Goal: Information Seeking & Learning: Learn about a topic

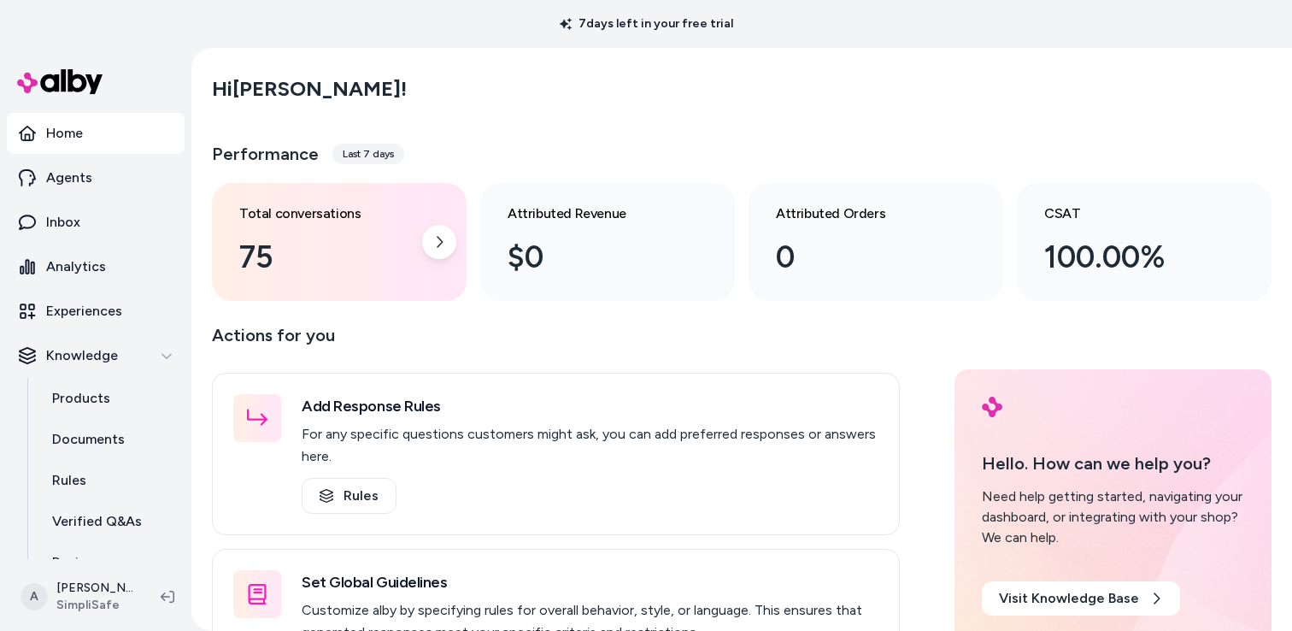
click at [387, 246] on div "75" at bounding box center [325, 257] width 173 height 46
click at [441, 236] on icon at bounding box center [439, 242] width 14 height 14
click at [436, 239] on icon at bounding box center [439, 242] width 14 height 14
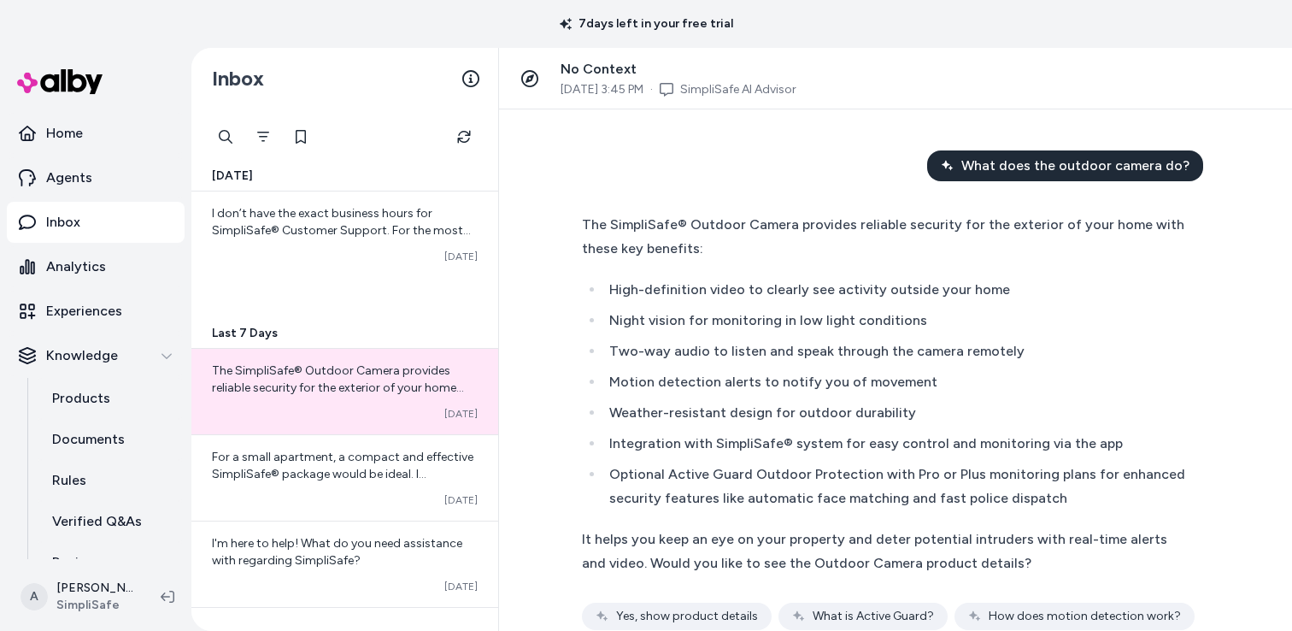
click at [585, 67] on span "No Context" at bounding box center [599, 69] width 76 height 16
click at [603, 90] on span "[DATE] 3:45 PM" at bounding box center [602, 89] width 83 height 17
click at [528, 76] on icon at bounding box center [529, 78] width 17 height 17
click at [595, 69] on span "No Context" at bounding box center [599, 69] width 76 height 16
click at [579, 92] on span "[DATE] 3:45 PM" at bounding box center [602, 89] width 83 height 17
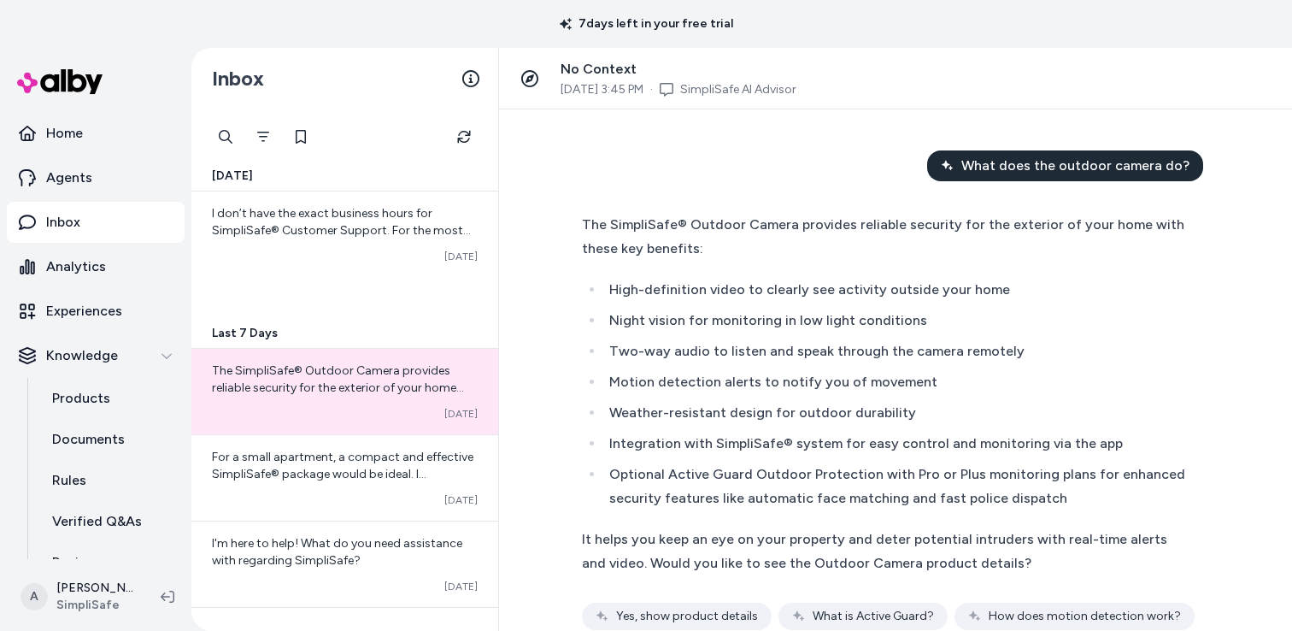
click at [564, 92] on span "[DATE] 3:45 PM" at bounding box center [602, 89] width 83 height 17
click at [644, 94] on span "[DATE] 3:45 PM" at bounding box center [602, 89] width 83 height 17
click at [267, 139] on icon "Filter" at bounding box center [263, 137] width 14 height 14
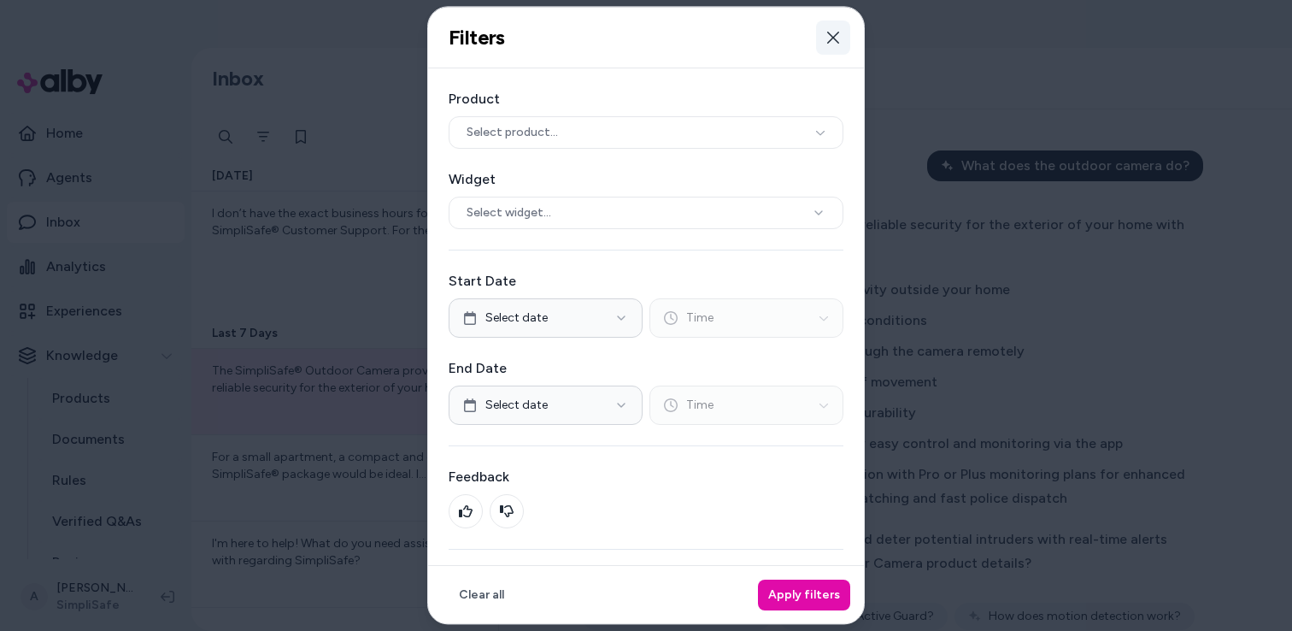
click at [839, 35] on icon "button" at bounding box center [834, 38] width 14 height 14
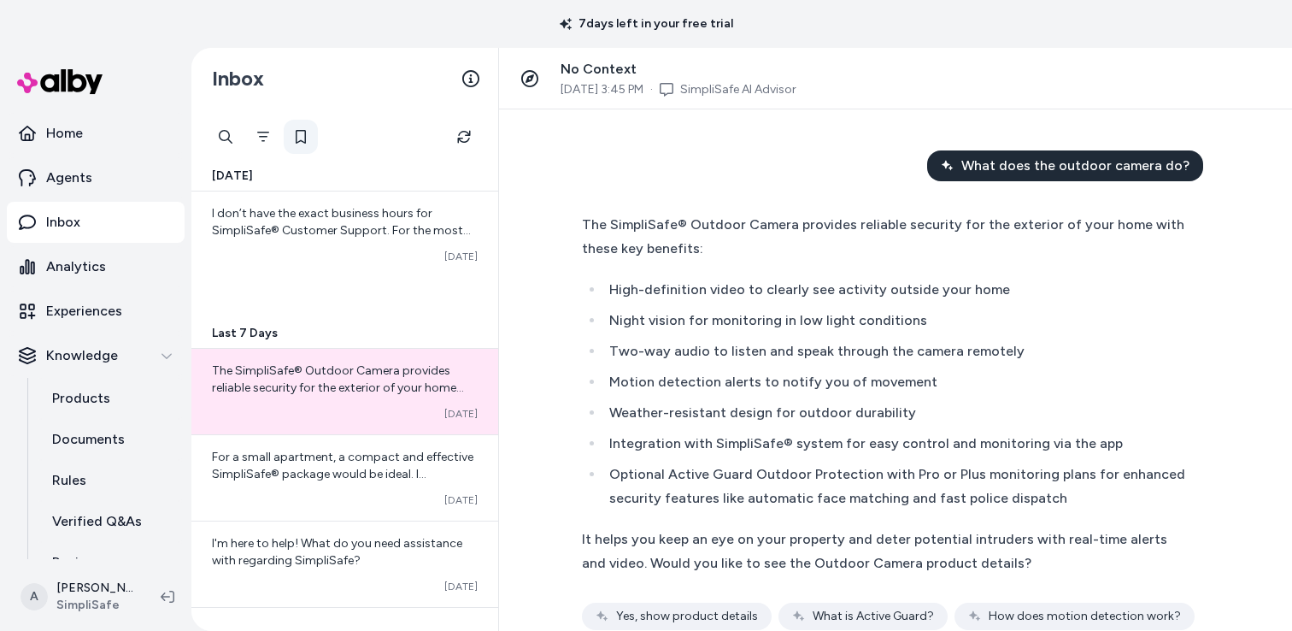
click at [300, 138] on icon at bounding box center [301, 137] width 14 height 14
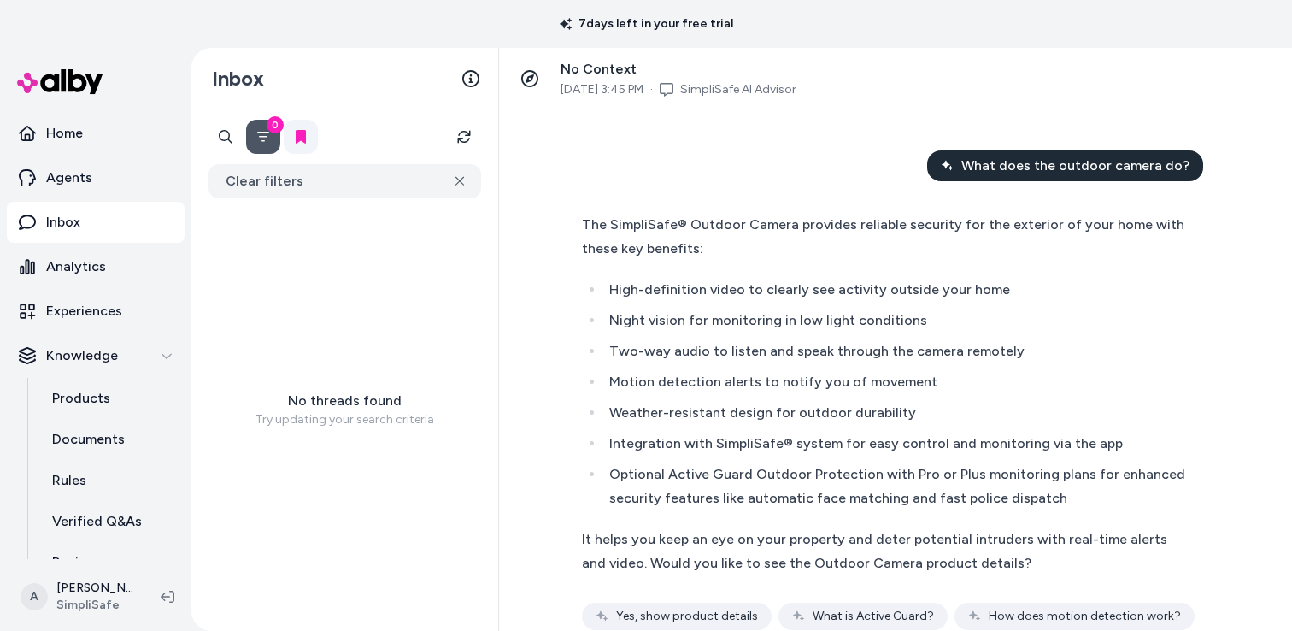
click at [300, 138] on icon at bounding box center [301, 137] width 10 height 14
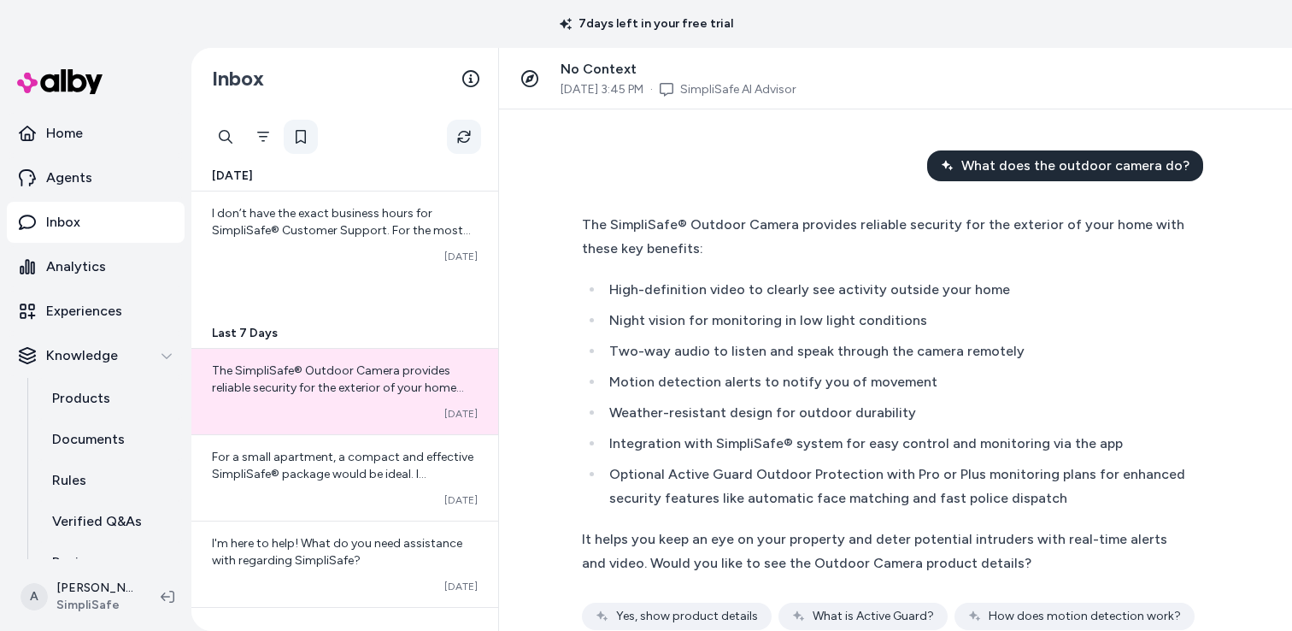
click at [462, 137] on icon "Refresh" at bounding box center [464, 137] width 14 height 14
click at [473, 77] on icon at bounding box center [470, 78] width 17 height 17
click at [1172, 451] on div "The SimpliSafe® Outdoor Camera provides reliable security for the exterior of y…" at bounding box center [895, 438] width 627 height 451
click at [1223, 229] on div "The SimpliSafe® Outdoor Camera provides reliable security for the exterior of y…" at bounding box center [896, 461] width 656 height 518
click at [1217, 167] on div "What does the outdoor camera do? The SimpliSafe® Outdoor Camera provides reliab…" at bounding box center [896, 434] width 656 height 569
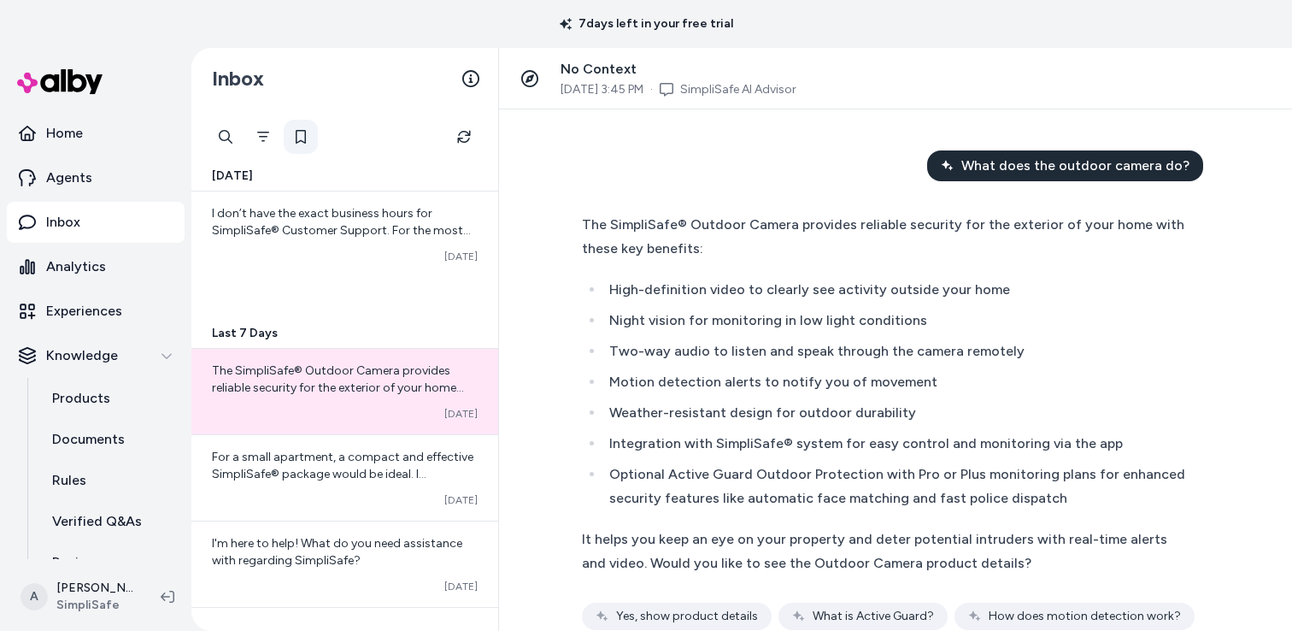
scroll to position [109, 0]
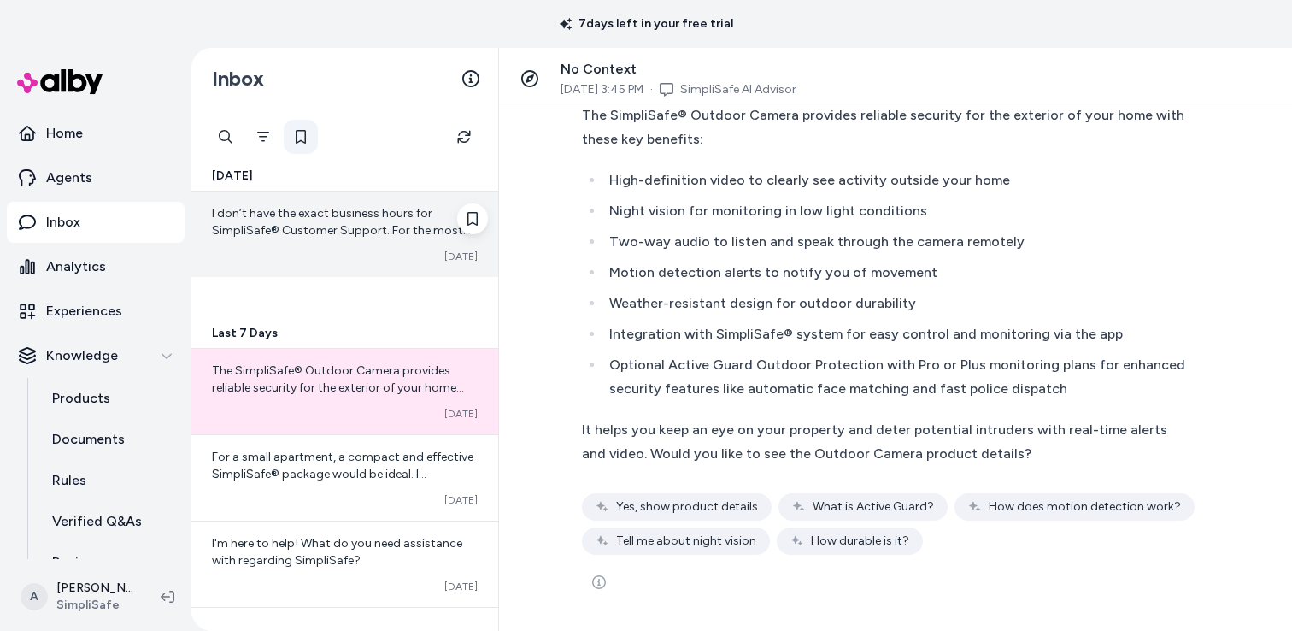
click at [338, 238] on div "I don’t have the exact business hours for SimpliSafe® Customer Support. For the…" at bounding box center [345, 222] width 266 height 34
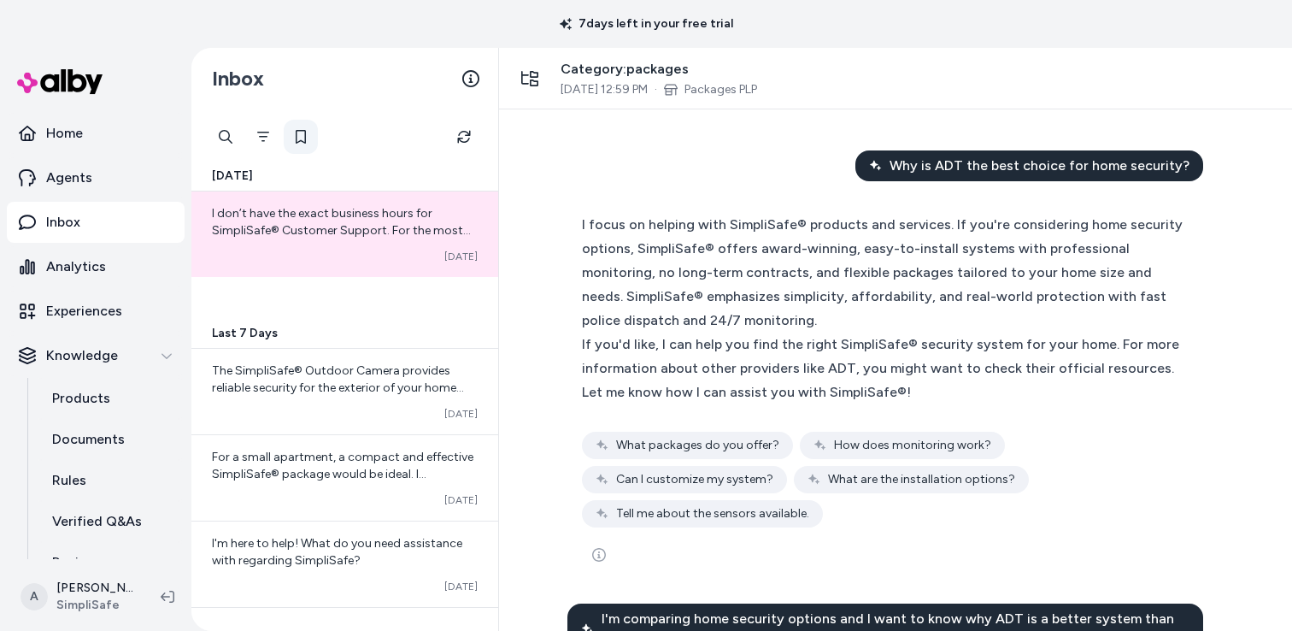
click at [635, 90] on span "[DATE] 12:59 PM" at bounding box center [604, 89] width 87 height 17
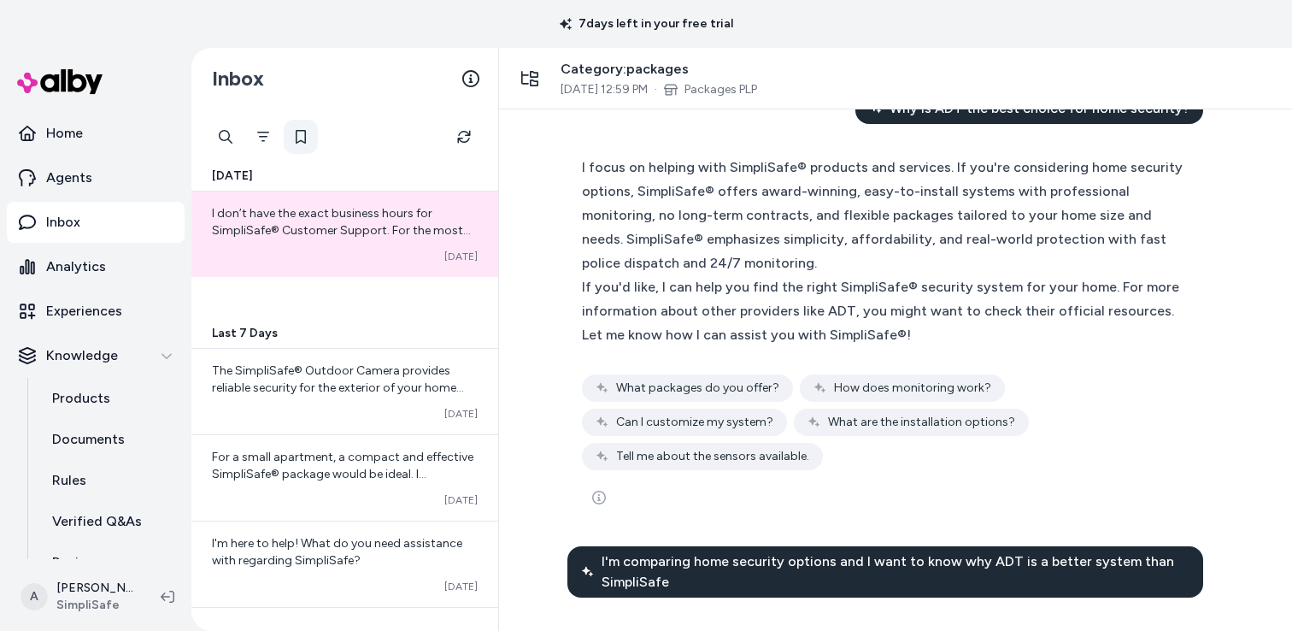
scroll to position [59, 0]
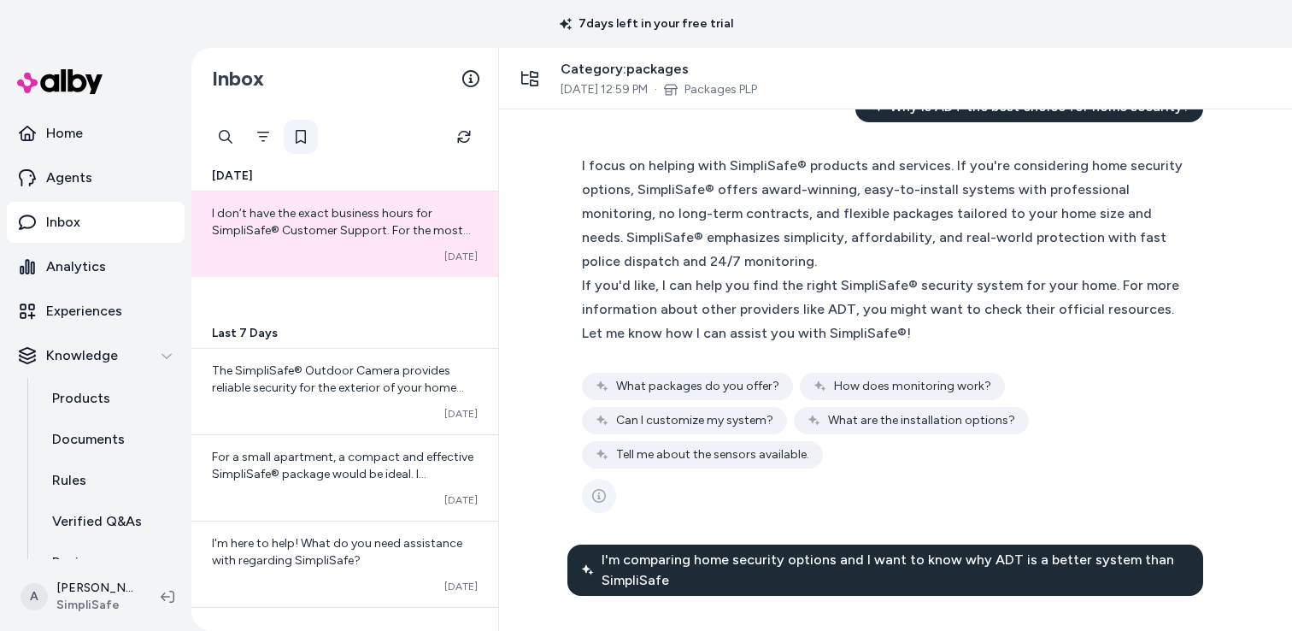
click at [603, 489] on icon "See more" at bounding box center [599, 496] width 14 height 14
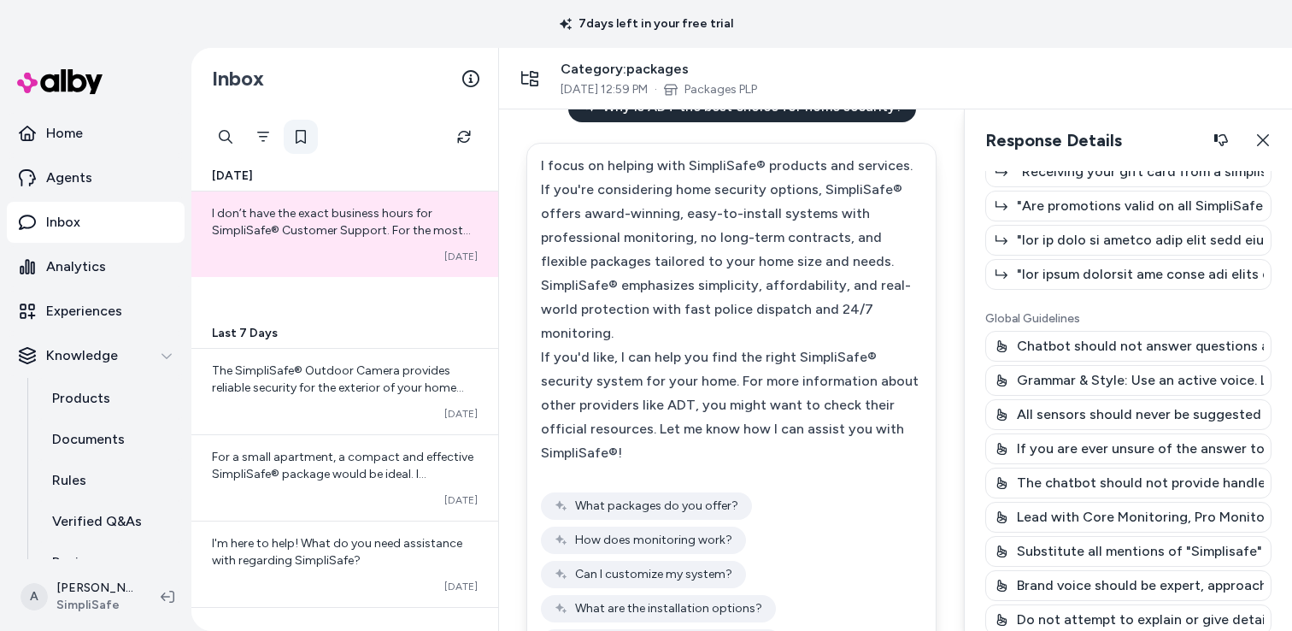
scroll to position [0, 0]
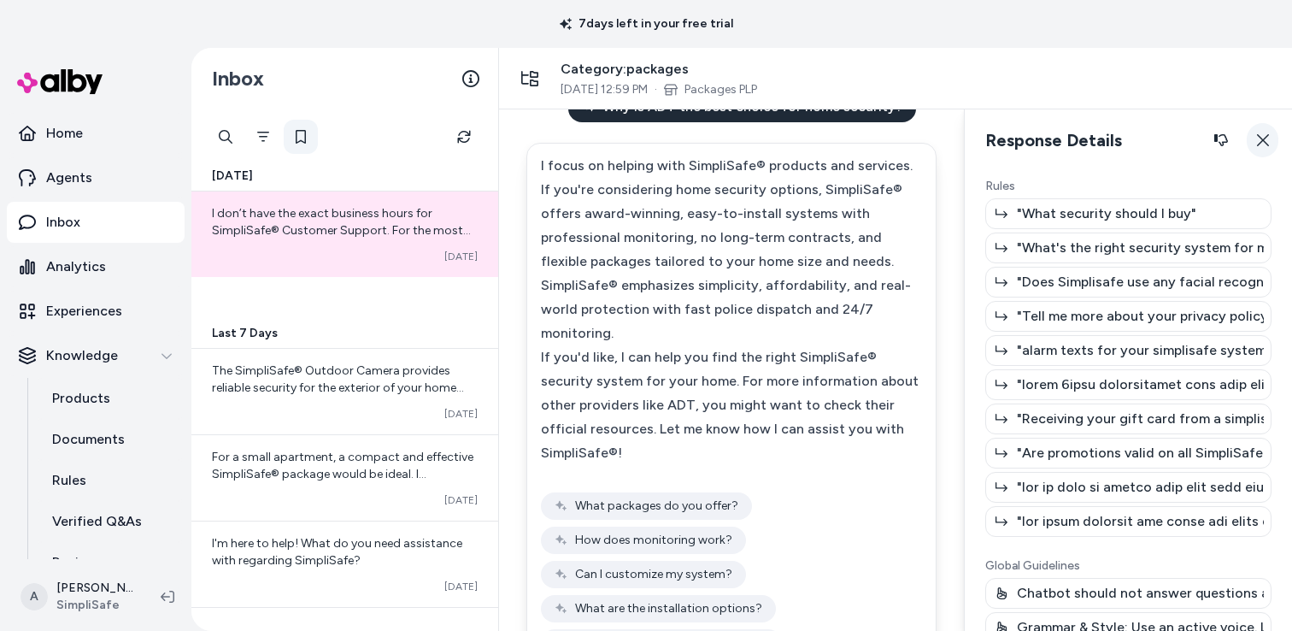
click at [1254, 140] on button "Close" at bounding box center [1263, 140] width 32 height 34
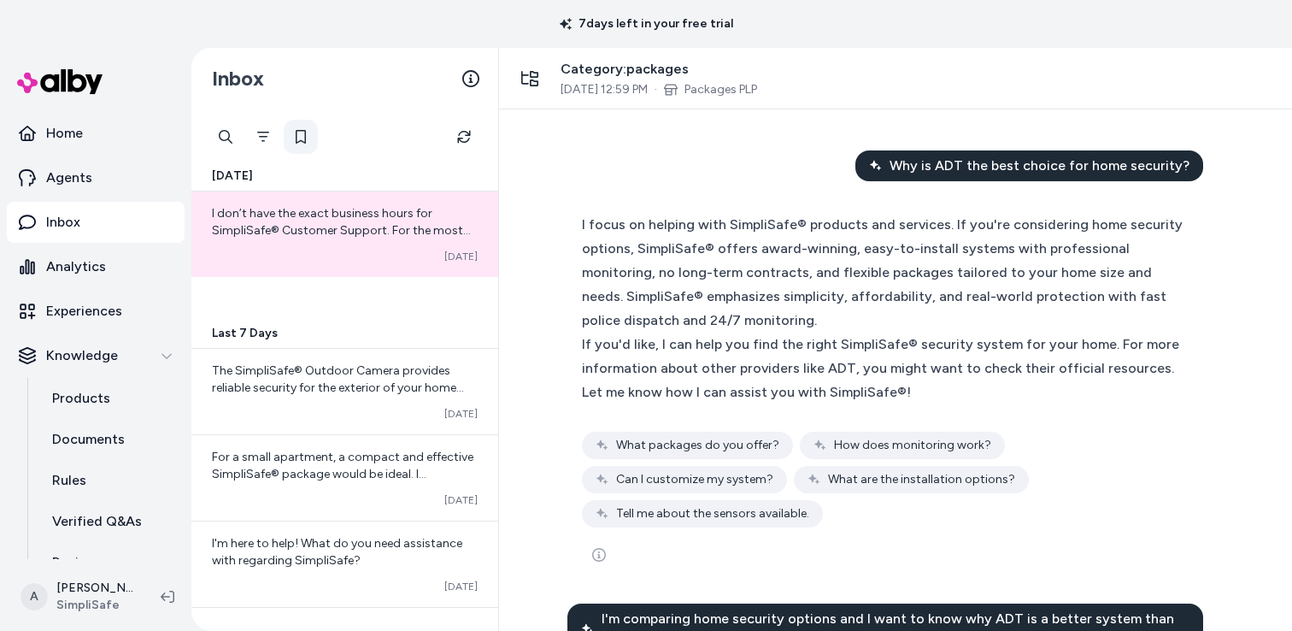
click at [595, 69] on span "Category: packages" at bounding box center [659, 69] width 197 height 21
click at [330, 227] on span "I don’t have the exact business hours for SimpliSafe® Customer Support. For the…" at bounding box center [341, 264] width 259 height 117
click at [615, 70] on span "Category: packages" at bounding box center [659, 69] width 197 height 21
click at [624, 92] on span "[DATE] 12:59 PM" at bounding box center [604, 89] width 87 height 17
click at [597, 548] on icon "See more" at bounding box center [599, 555] width 14 height 14
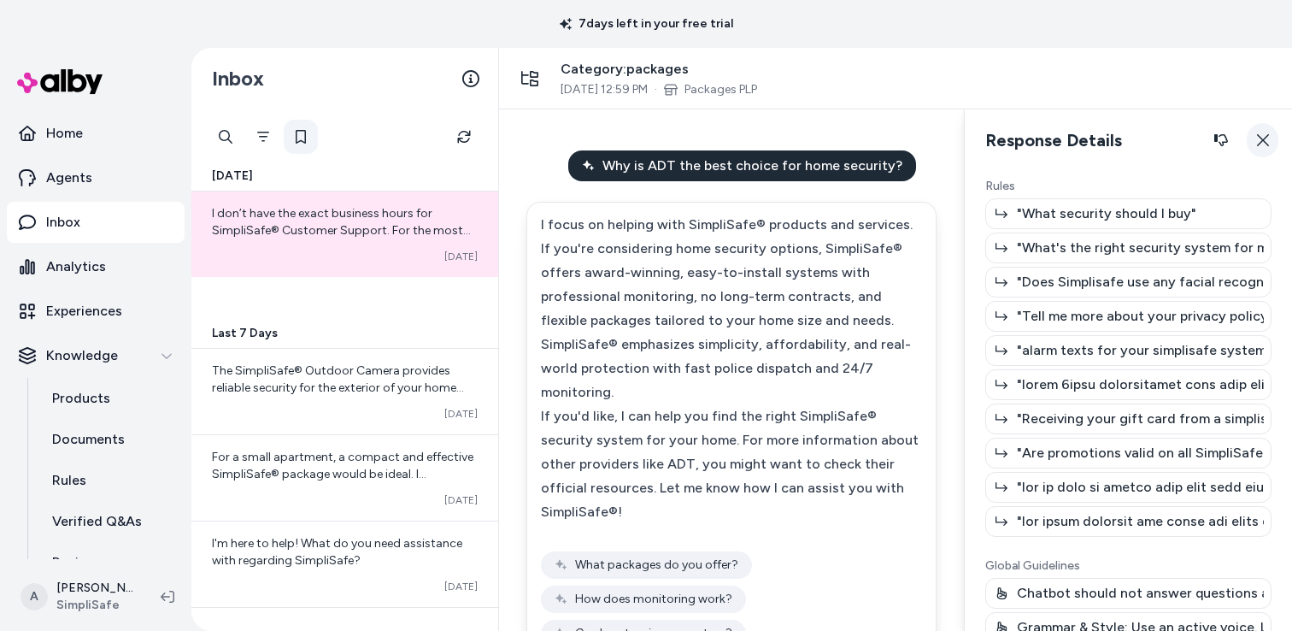
click at [1267, 138] on icon "button" at bounding box center [1263, 140] width 14 height 14
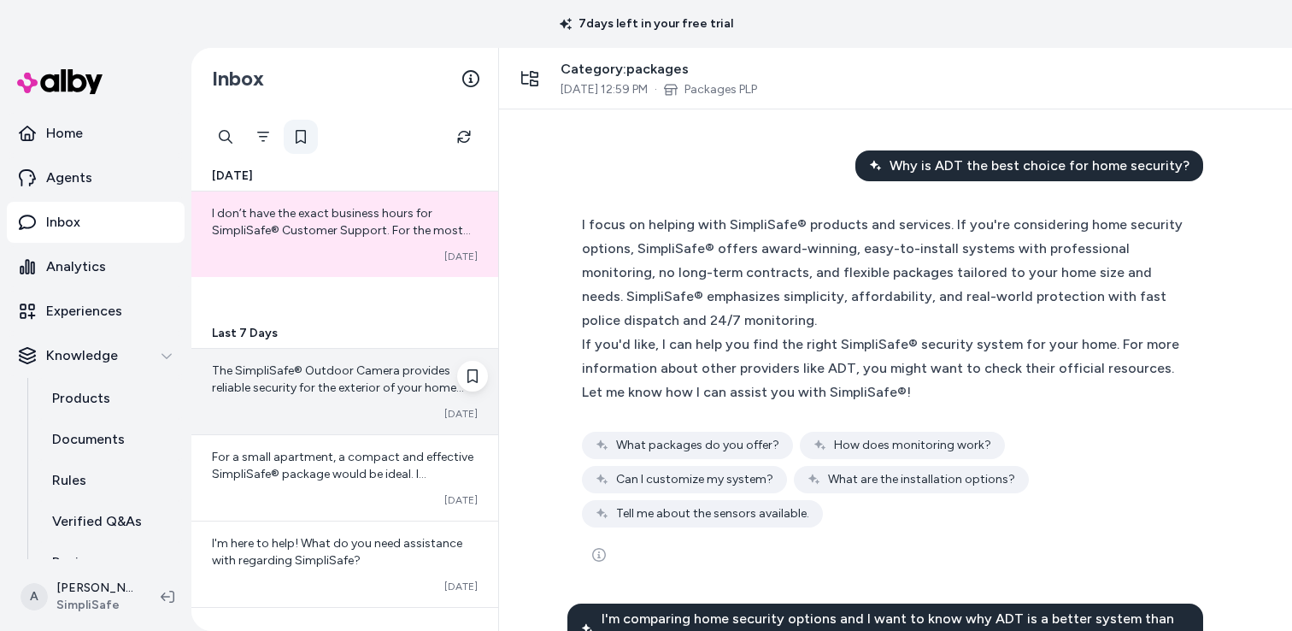
click at [291, 366] on span "The SimpliSafe® Outdoor Camera provides reliable security for the exterior of y…" at bounding box center [343, 515] width 263 height 305
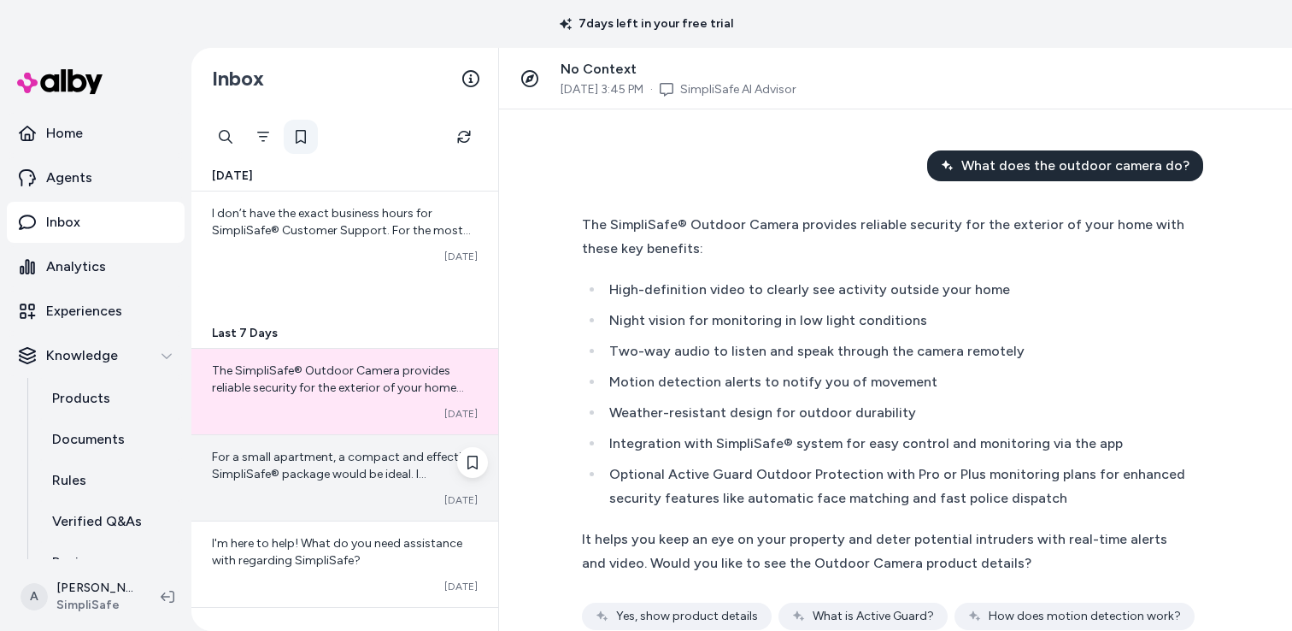
click at [336, 480] on span "For a small apartment, a compact and effective SimpliSafe® package would be ide…" at bounding box center [343, 585] width 262 height 271
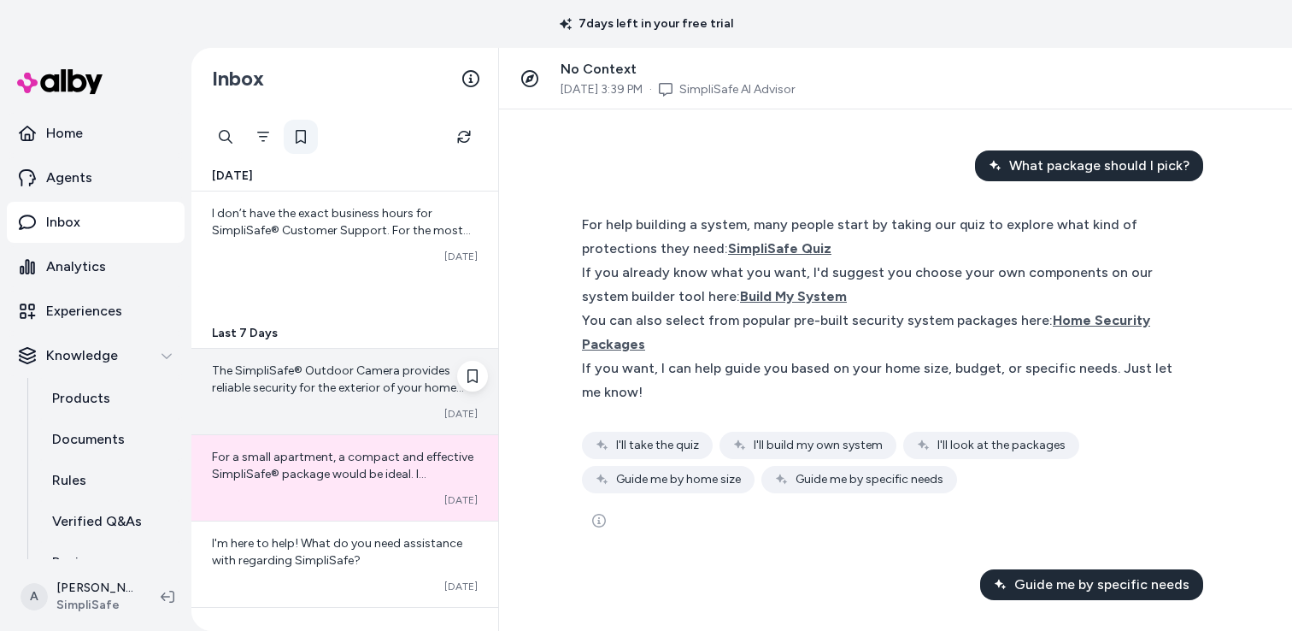
click at [315, 429] on div "The SimpliSafe® Outdoor Camera provides reliable security for the exterior of y…" at bounding box center [344, 391] width 307 height 85
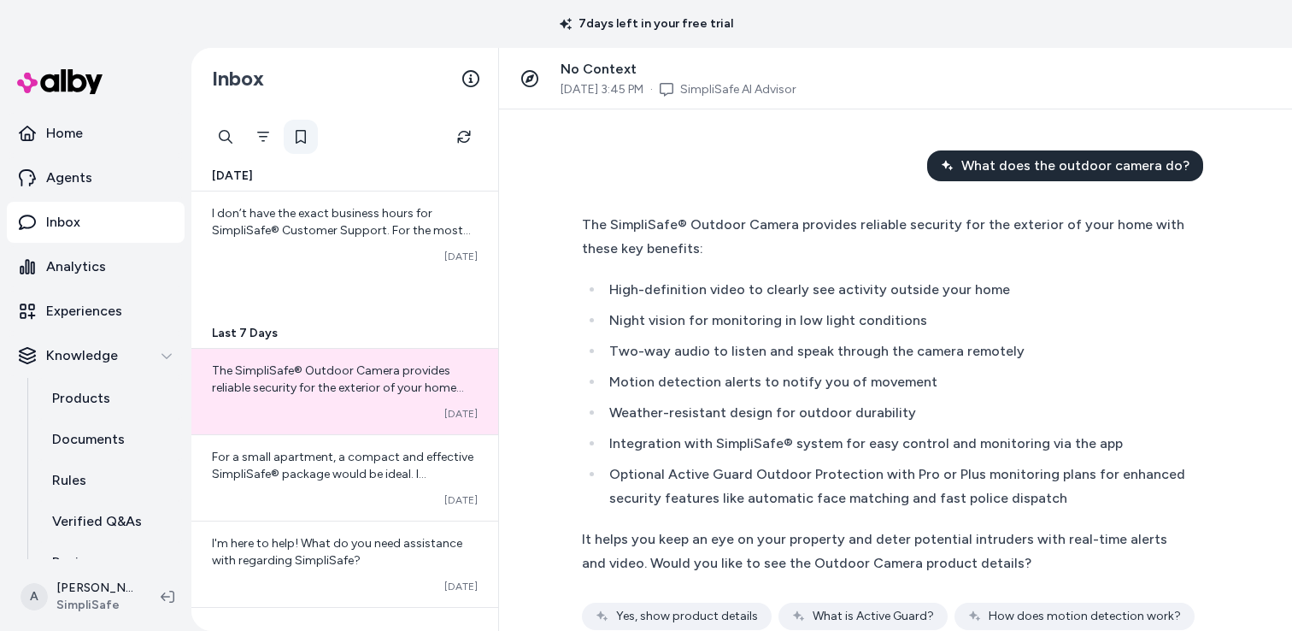
click at [597, 72] on span "No Context" at bounding box center [599, 69] width 76 height 16
click at [532, 78] on icon at bounding box center [529, 78] width 17 height 17
click at [572, 90] on span "[DATE] 3:45 PM" at bounding box center [602, 89] width 83 height 17
click at [742, 89] on link "SimpliSafe AI Advisor" at bounding box center [738, 89] width 116 height 17
